Goal: Information Seeking & Learning: Learn about a topic

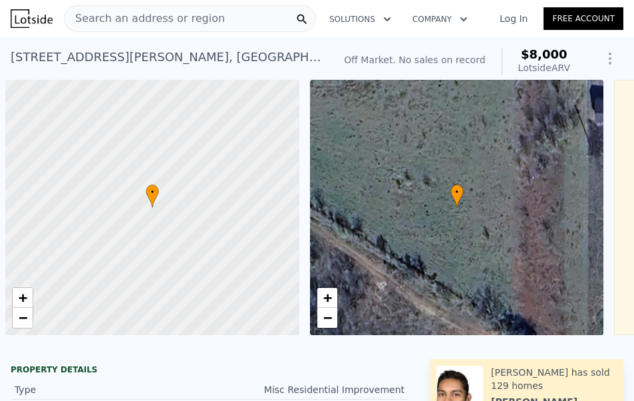
scroll to position [0, 5]
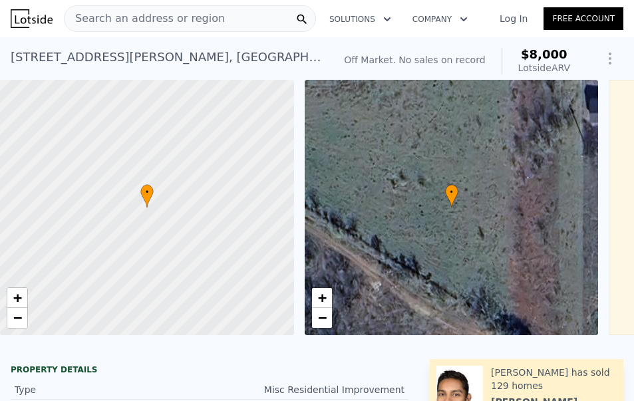
click at [138, 6] on div "Search an address or region" at bounding box center [145, 18] width 160 height 25
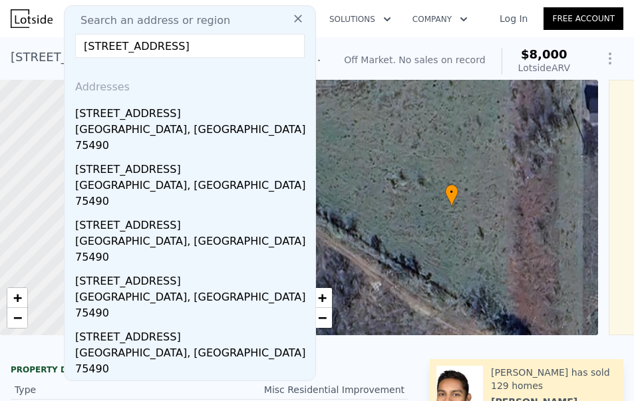
scroll to position [0, 0]
drag, startPoint x: 99, startPoint y: 47, endPoint x: 49, endPoint y: 37, distance: 50.1
click at [128, 45] on input "[STREET_ADDRESS]" at bounding box center [190, 46] width 230 height 24
click at [142, 44] on input "[STREET_ADDRESS]" at bounding box center [190, 46] width 230 height 24
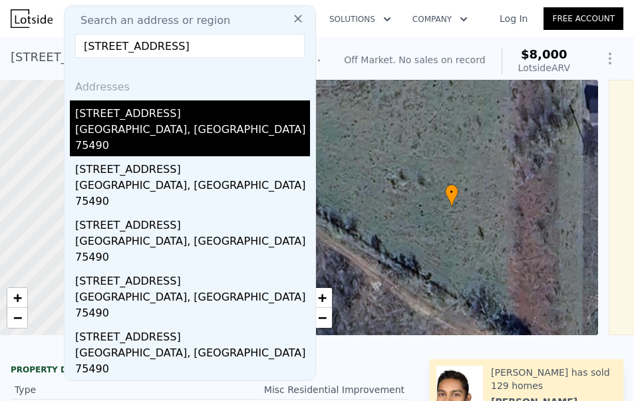
type input "[STREET_ADDRESS]"
click at [158, 116] on div "[STREET_ADDRESS]" at bounding box center [192, 111] width 235 height 21
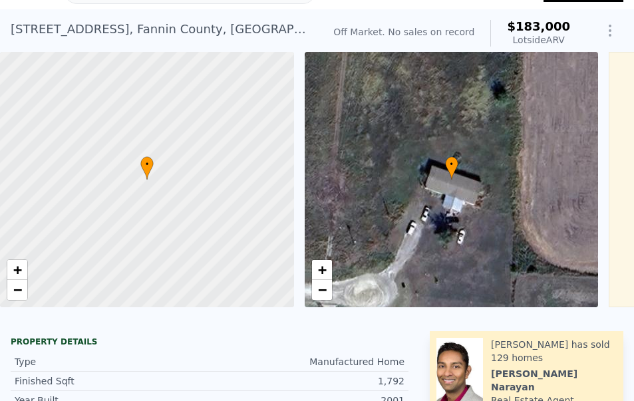
scroll to position [5, 0]
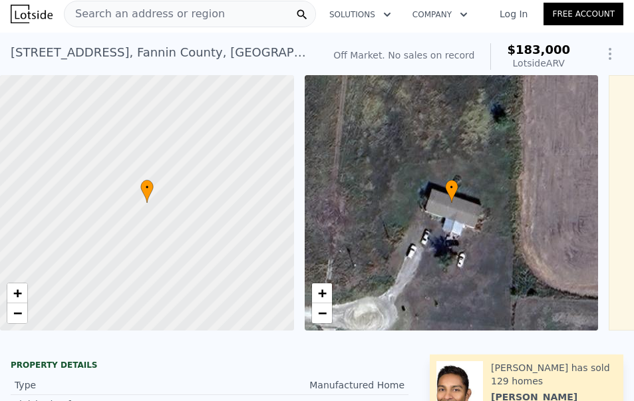
click at [144, 9] on span "Search an address or region" at bounding box center [145, 14] width 160 height 16
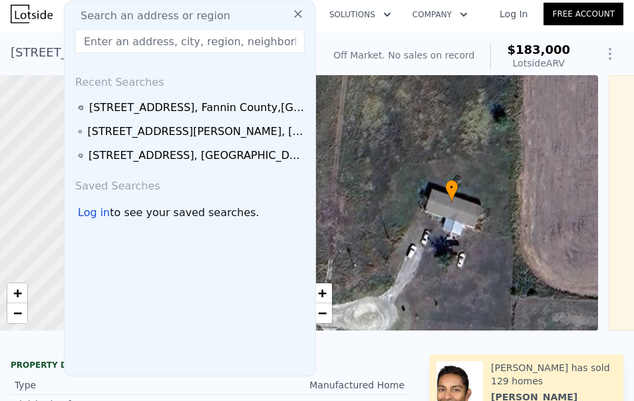
click at [220, 94] on div "Recent Searches" at bounding box center [190, 80] width 240 height 32
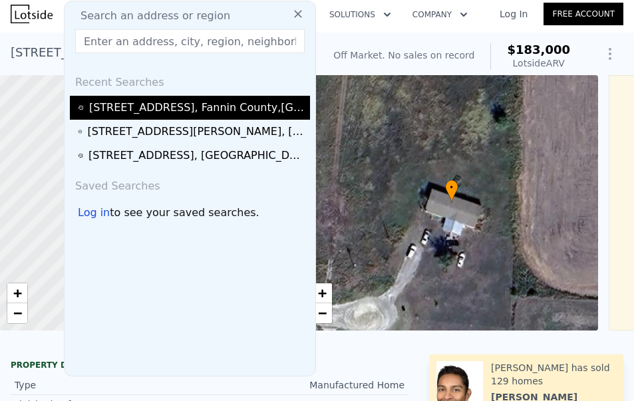
click at [231, 114] on div "[STREET_ADDRESS]" at bounding box center [197, 108] width 217 height 16
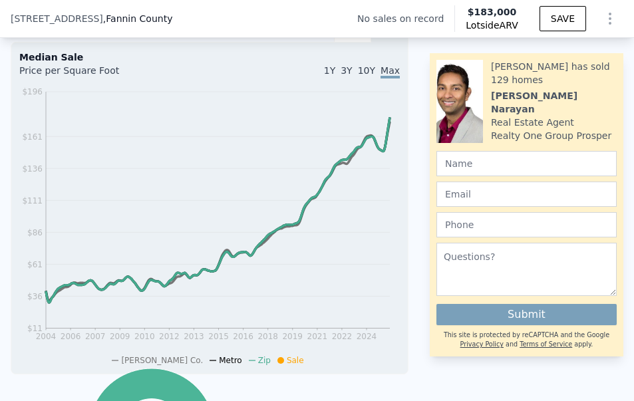
scroll to position [154, 0]
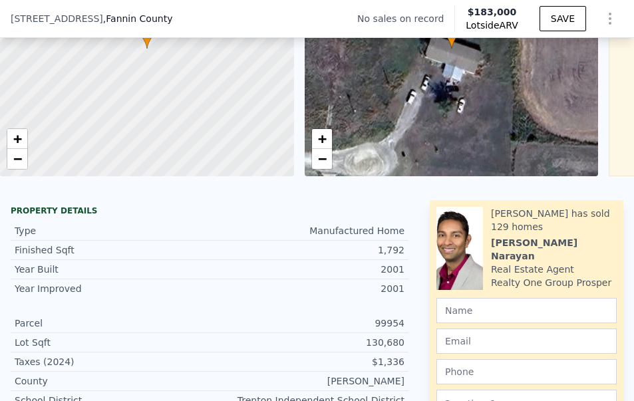
drag, startPoint x: 464, startPoint y: 11, endPoint x: 491, endPoint y: 8, distance: 26.8
click at [491, 8] on span "$183,000" at bounding box center [492, 12] width 49 height 11
click at [488, 17] on span "$183,000" at bounding box center [492, 11] width 52 height 13
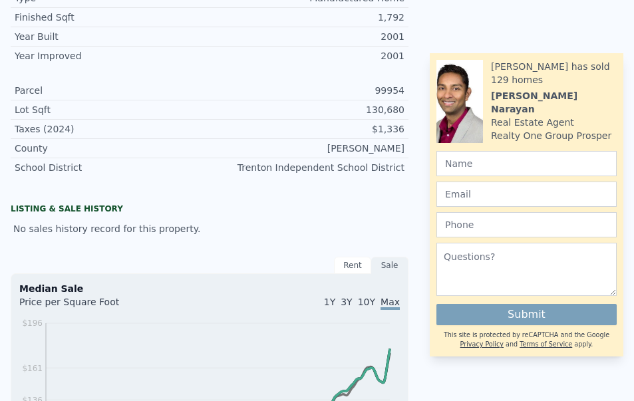
scroll to position [0, 0]
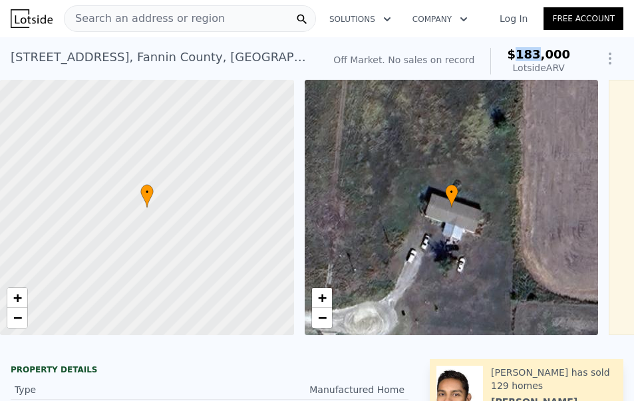
drag, startPoint x: 512, startPoint y: 52, endPoint x: 533, endPoint y: 55, distance: 20.8
click at [533, 55] on span "$183,000" at bounding box center [538, 54] width 63 height 14
click at [497, 49] on div "$183,000 Lotside ARV" at bounding box center [531, 61] width 80 height 27
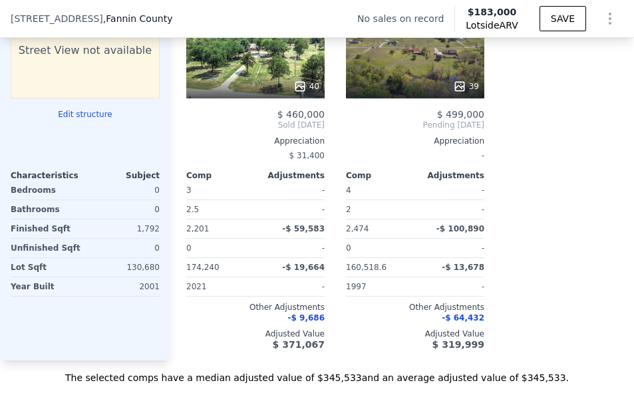
scroll to position [1712, 0]
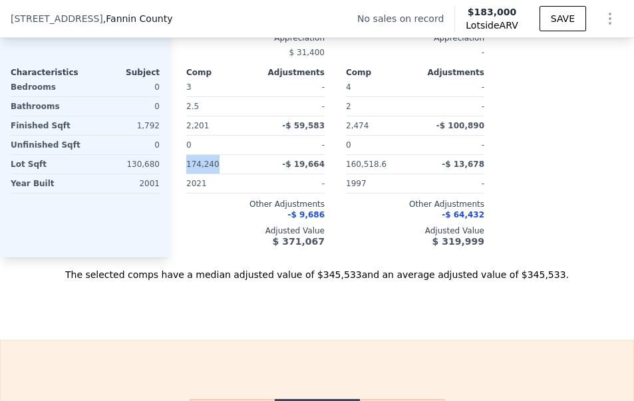
drag, startPoint x: 223, startPoint y: 170, endPoint x: 188, endPoint y: 174, distance: 35.6
click at [188, 174] on div "174,240" at bounding box center [219, 164] width 67 height 19
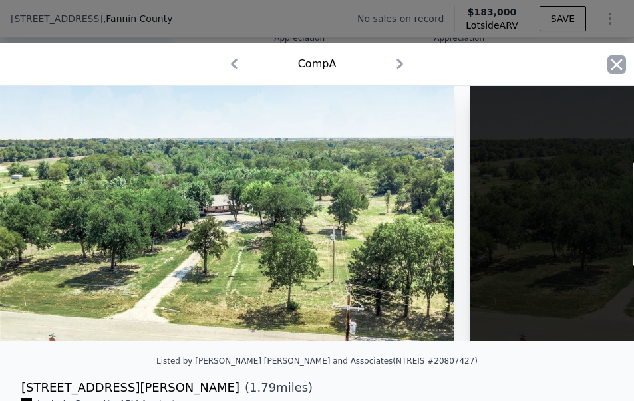
click at [612, 61] on icon "button" at bounding box center [617, 64] width 11 height 11
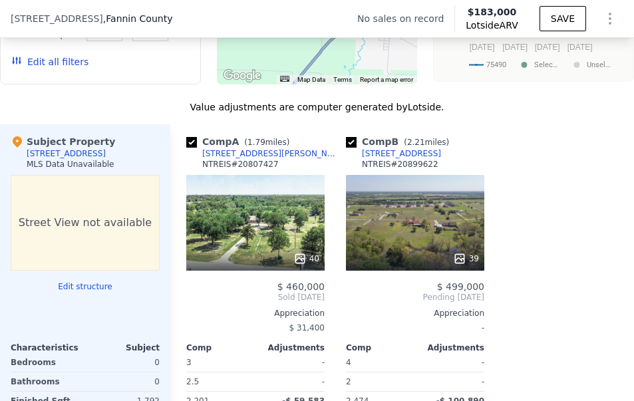
scroll to position [1434, 0]
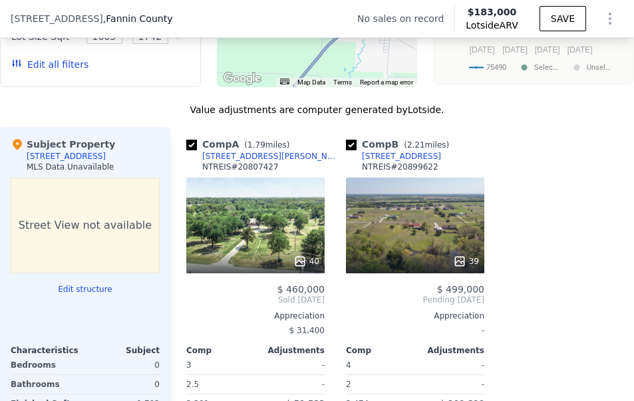
click at [299, 146] on div "Comp A ( 1.79 miles) [STREET_ADDRESS][PERSON_NAME] 40 $ 460,000 Sold [DATE] App…" at bounding box center [255, 331] width 149 height 409
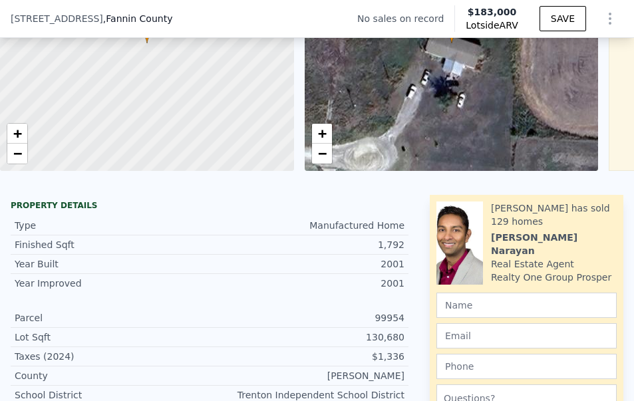
scroll to position [149, 0]
